Goal: Navigation & Orientation: Find specific page/section

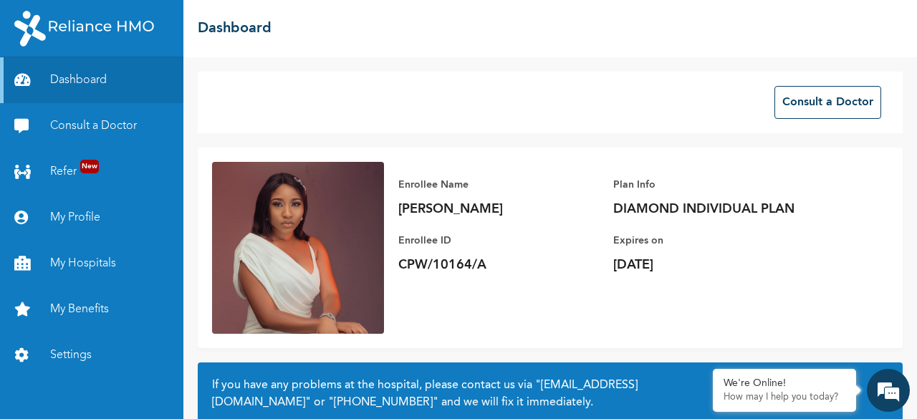
scroll to position [135, 0]
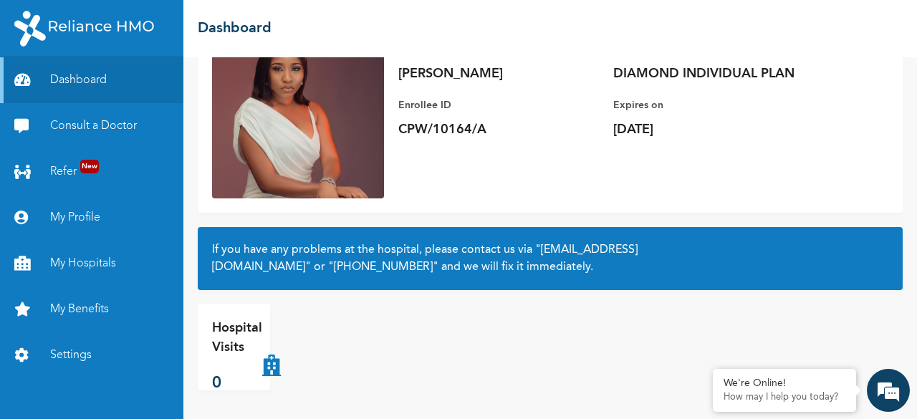
click at [82, 300] on link "My Benefits" at bounding box center [91, 309] width 183 height 46
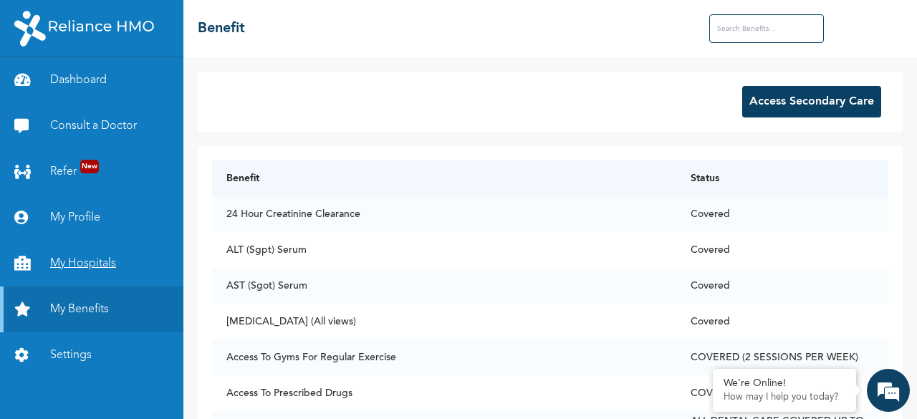
click at [102, 267] on link "My Hospitals" at bounding box center [91, 264] width 183 height 46
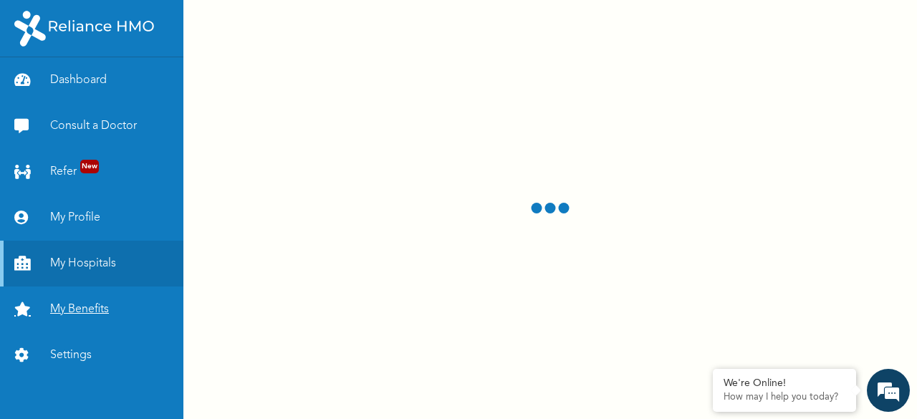
click at [109, 300] on link "My Benefits" at bounding box center [91, 309] width 183 height 46
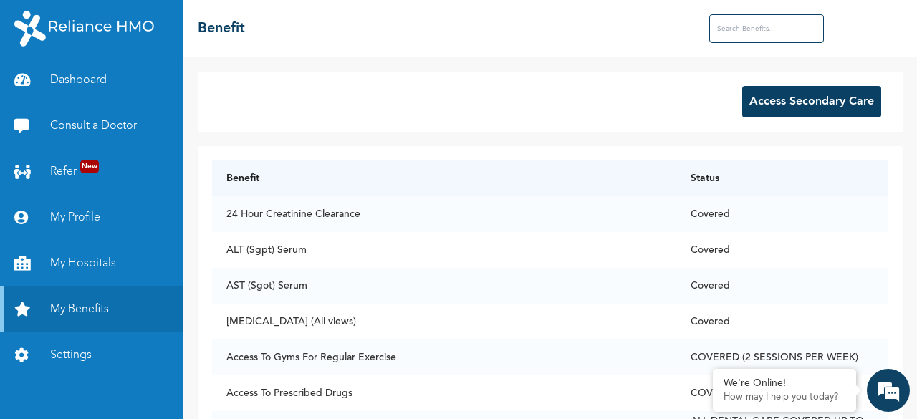
click at [808, 100] on button "Access Secondary Care" at bounding box center [811, 102] width 139 height 32
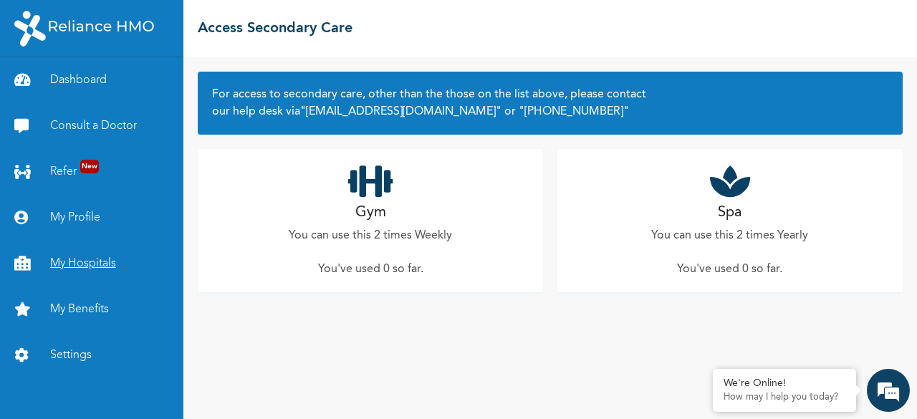
click at [103, 259] on link "My Hospitals" at bounding box center [91, 264] width 183 height 46
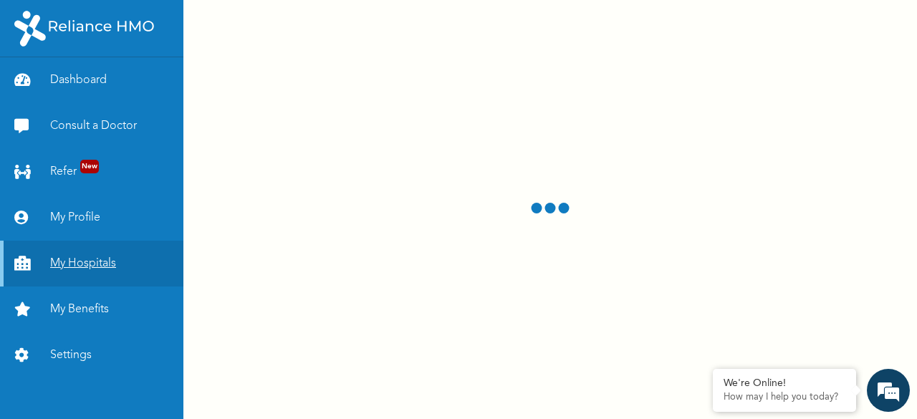
click at [57, 267] on link "My Hospitals" at bounding box center [91, 264] width 183 height 46
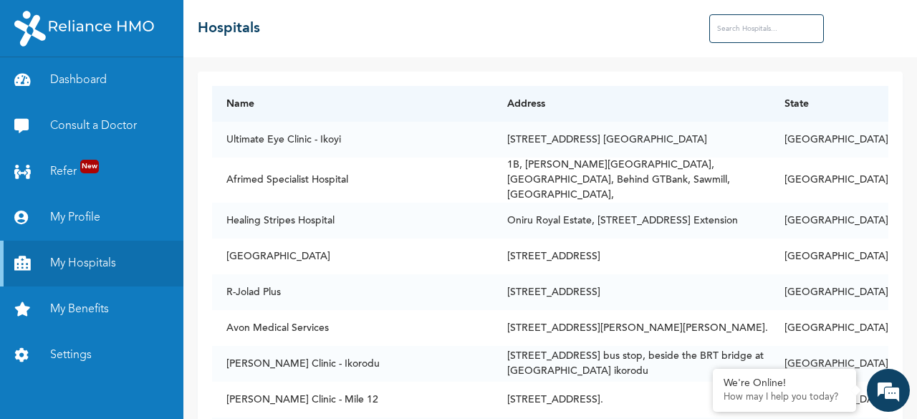
click at [727, 17] on input "text" at bounding box center [766, 28] width 115 height 29
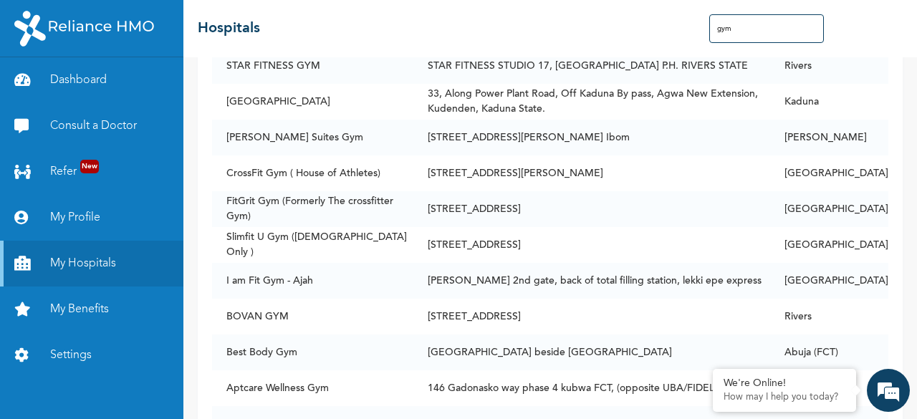
scroll to position [657, 0]
drag, startPoint x: 227, startPoint y: 231, endPoint x: 591, endPoint y: 241, distance: 364.6
click at [591, 241] on tr "Slimfit U Gym ([DEMOGRAPHIC_DATA] Only ) [STREET_ADDRESS]" at bounding box center [550, 244] width 676 height 36
copy tr "Slimfit U Gym ([DEMOGRAPHIC_DATA] Only ) [STREET_ADDRESS]"
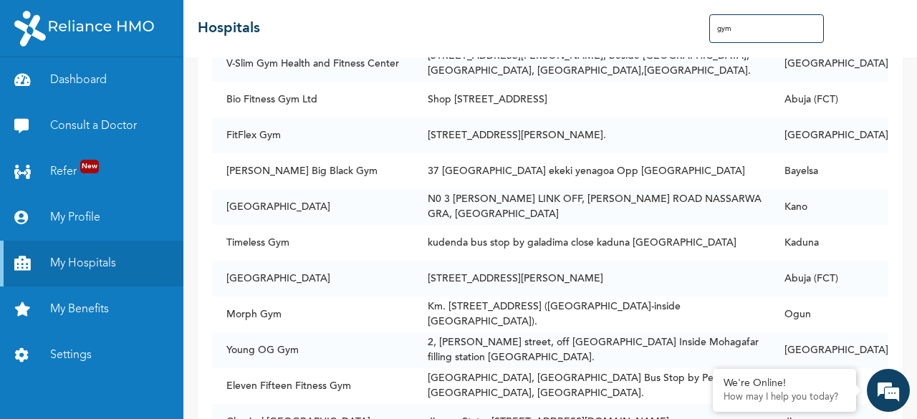
scroll to position [4012, 0]
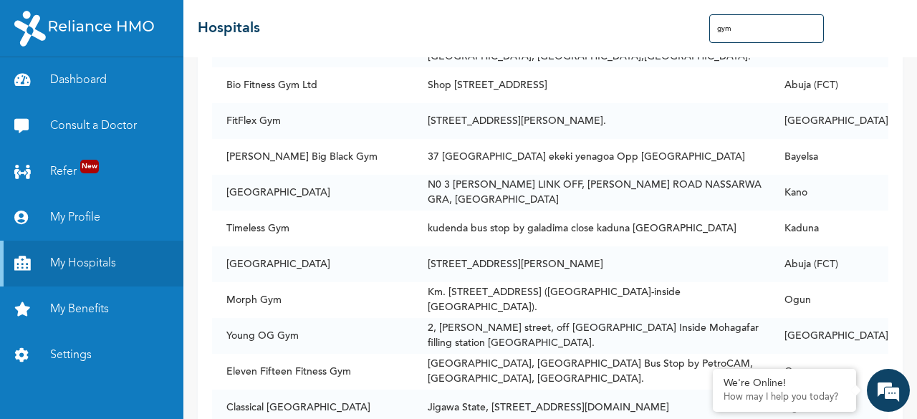
click at [744, 32] on input "gym" at bounding box center [766, 28] width 115 height 29
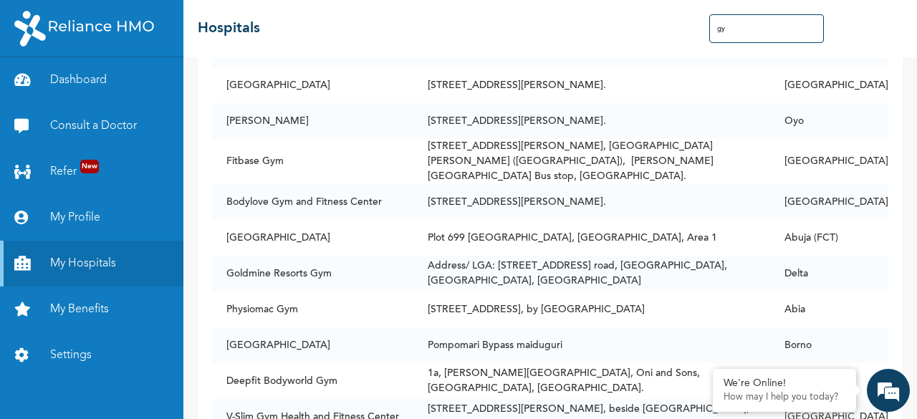
type input "g"
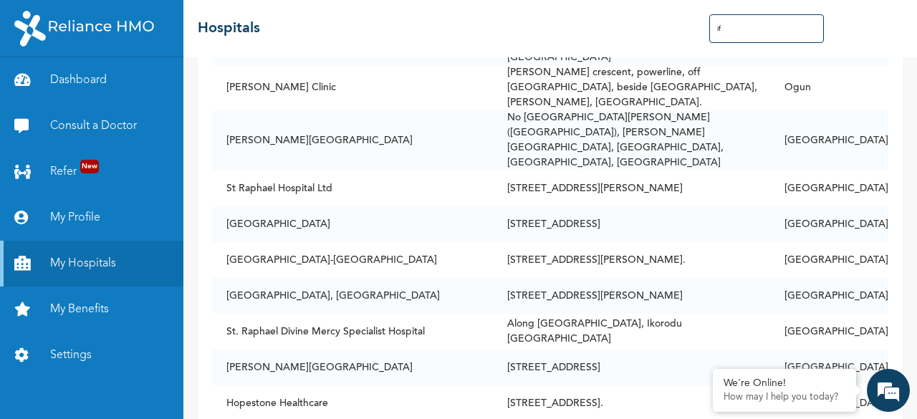
type input "i"
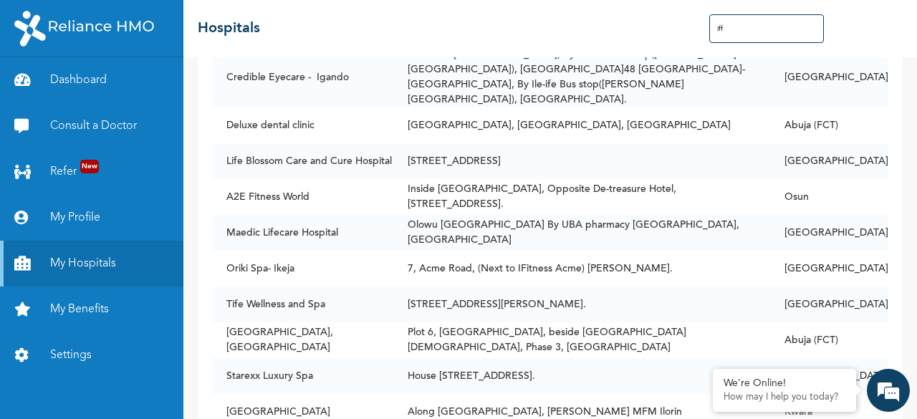
scroll to position [0, 0]
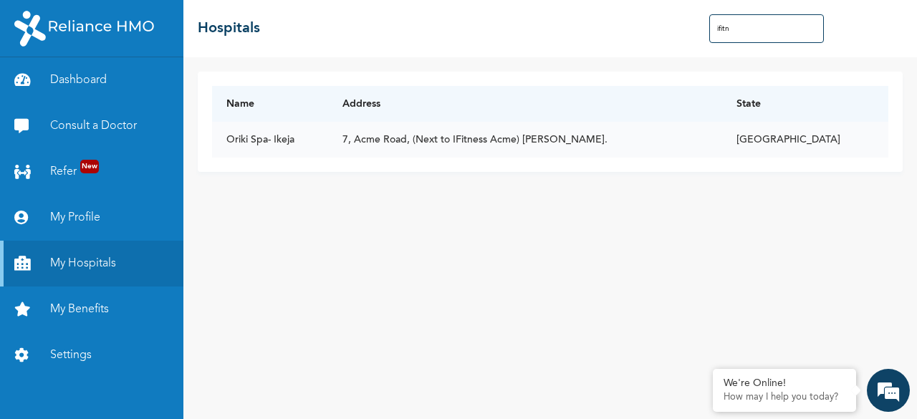
click at [554, 140] on td "7, Acme Road, (Next to IFitness Acme) [PERSON_NAME]." at bounding box center [524, 140] width 393 height 36
drag, startPoint x: 243, startPoint y: 139, endPoint x: 269, endPoint y: 143, distance: 25.3
click at [269, 143] on td "Oriki Spa- Ikeja" at bounding box center [270, 140] width 116 height 36
click at [758, 35] on input "ifitn" at bounding box center [766, 28] width 115 height 29
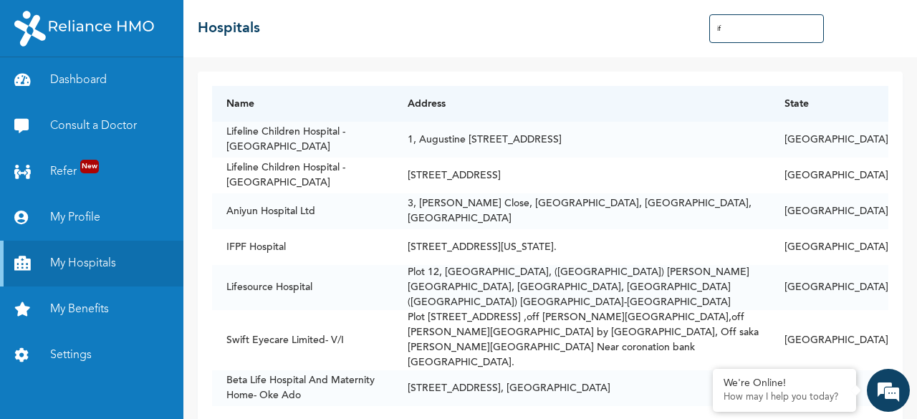
type input "i"
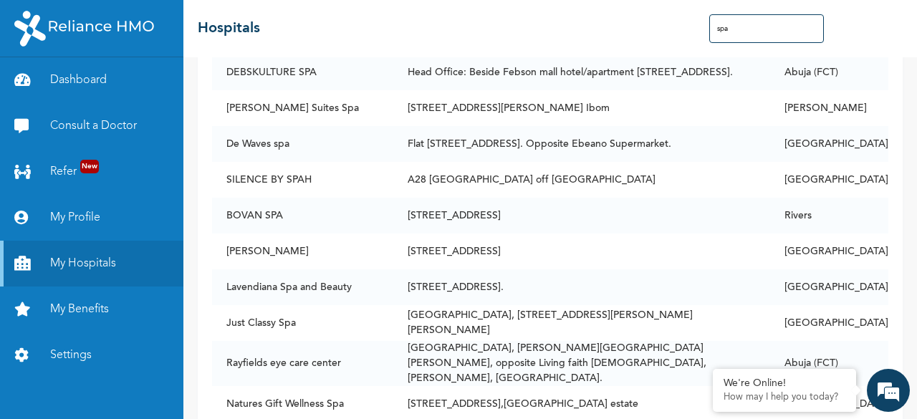
scroll to position [999, 0]
type input "spa"
drag, startPoint x: 227, startPoint y: 174, endPoint x: 319, endPoint y: 177, distance: 91.7
click at [319, 177] on td "SILENCE BY SPAH" at bounding box center [302, 179] width 181 height 36
copy td "SILENCE BY SPAH"
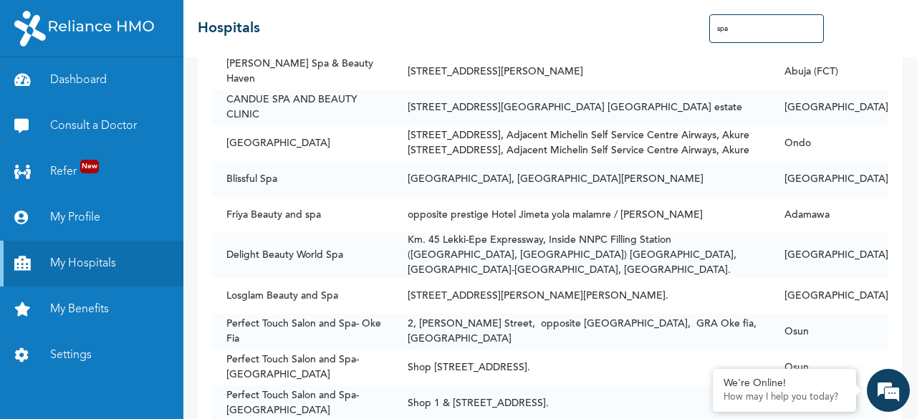
scroll to position [3235, 0]
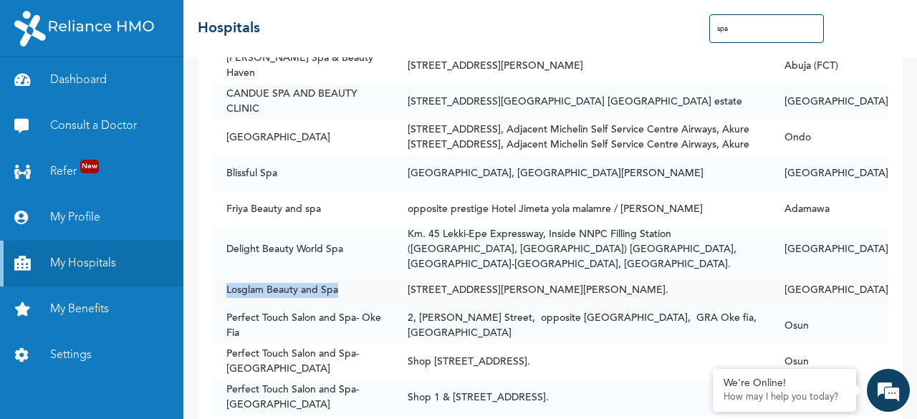
drag, startPoint x: 337, startPoint y: 231, endPoint x: 219, endPoint y: 229, distance: 118.2
click at [219, 272] on td "Losglam Beauty and Spa" at bounding box center [302, 290] width 181 height 36
copy td "Losglam Beauty and Spa"
